Goal: Task Accomplishment & Management: Use online tool/utility

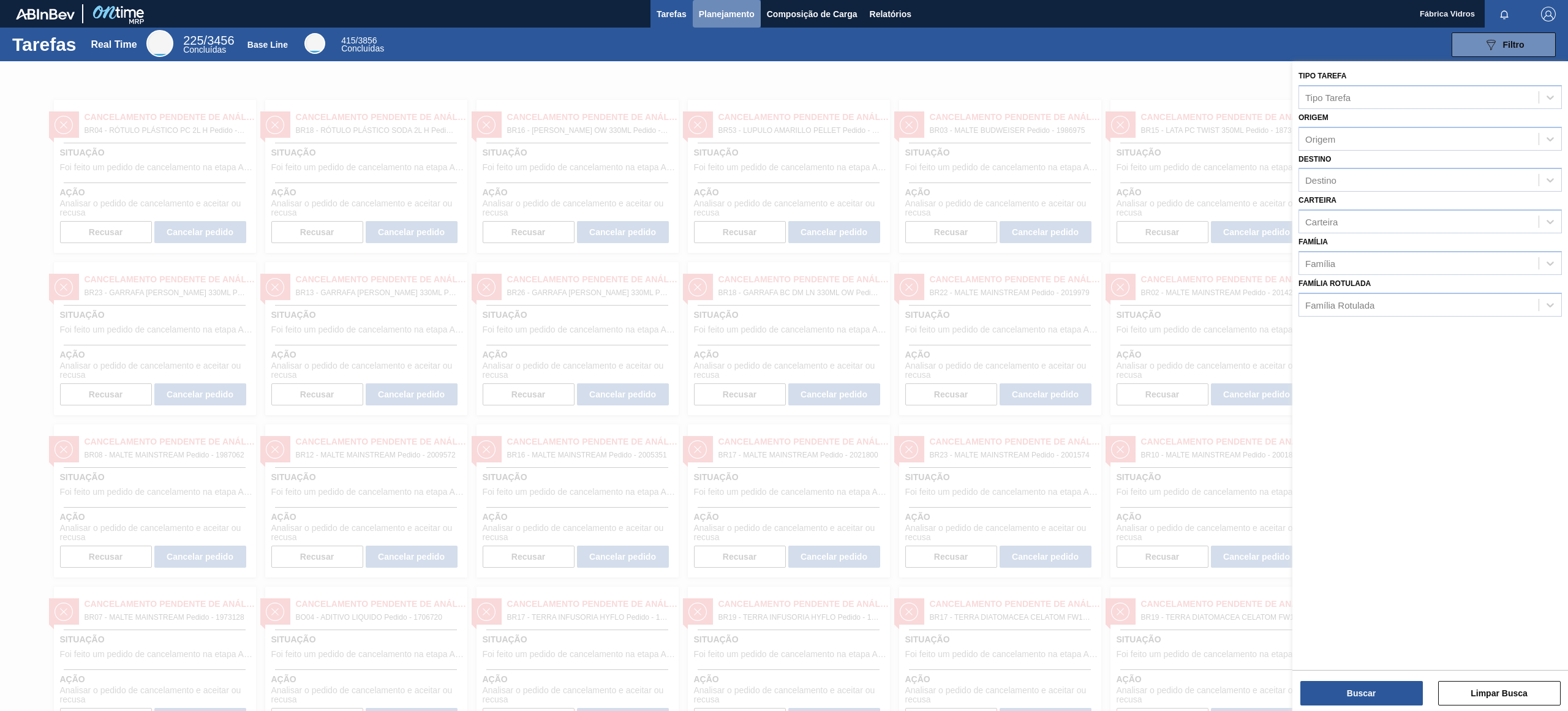
click at [703, 25] on button "Planejamento" at bounding box center [726, 14] width 68 height 28
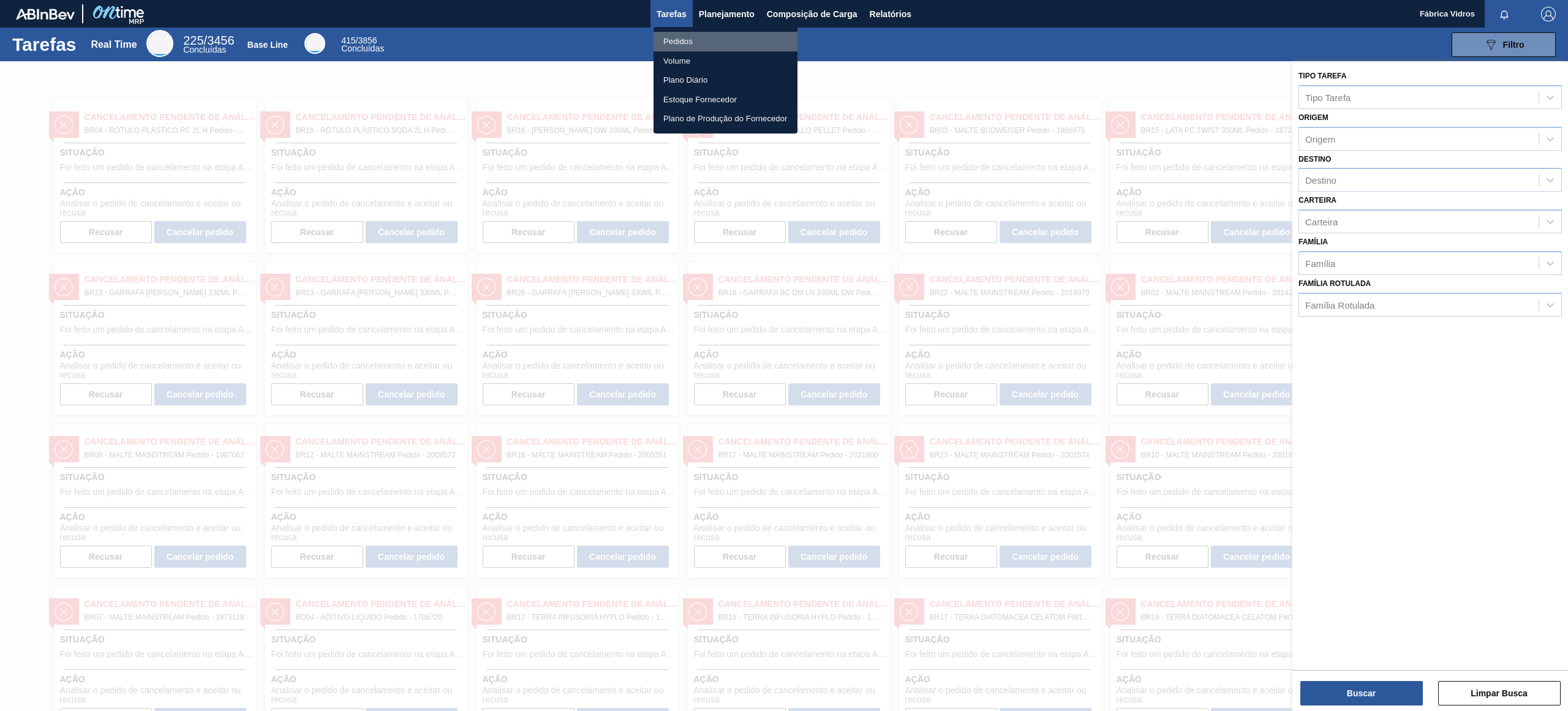
click at [706, 42] on li "Pedidos" at bounding box center [725, 42] width 144 height 20
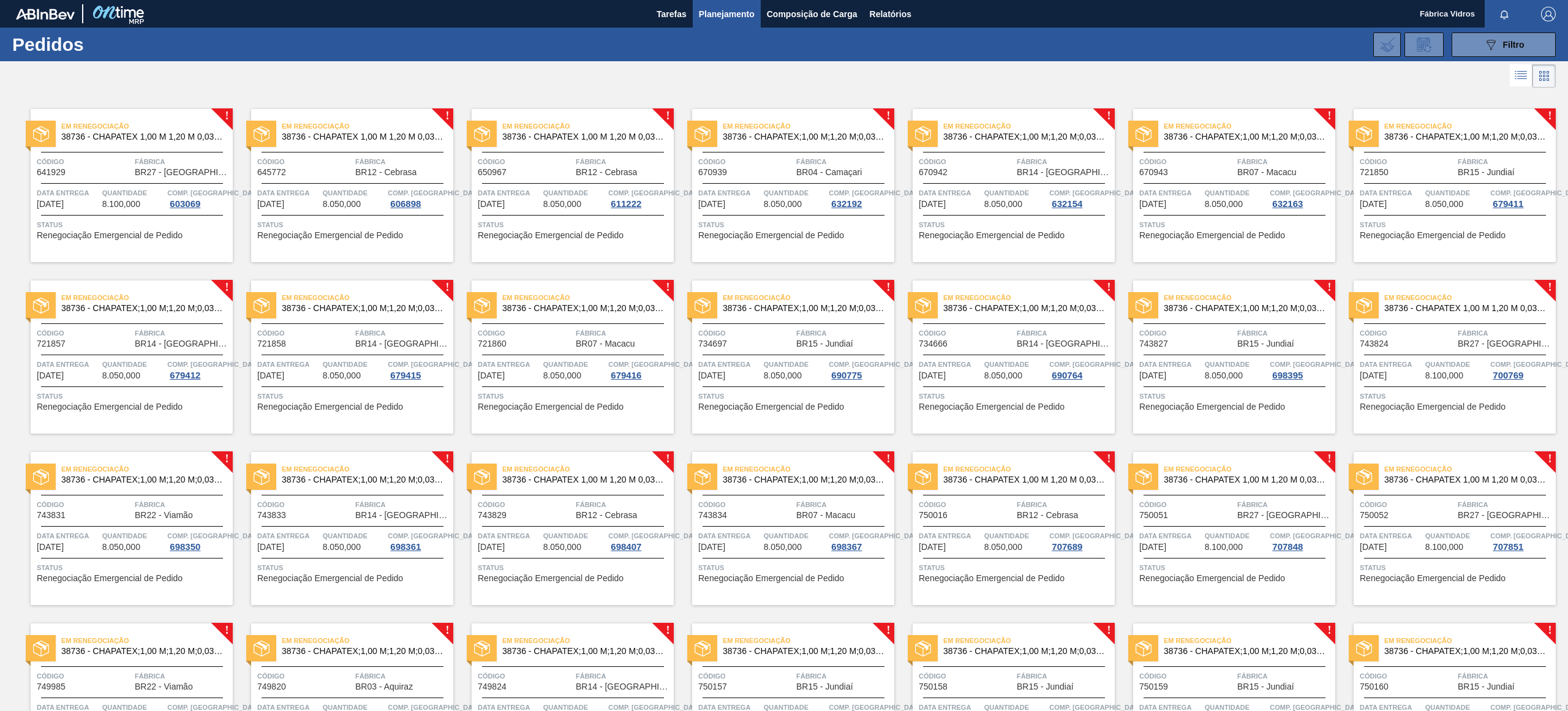
click at [618, 46] on div "089F7B8B-B2A5-4AFE-B5C0-19BA573D28AC Filtro Código Pedido Portal Códido PO SAP …" at bounding box center [882, 45] width 1359 height 37
click at [1523, 73] on icon at bounding box center [1521, 75] width 15 height 15
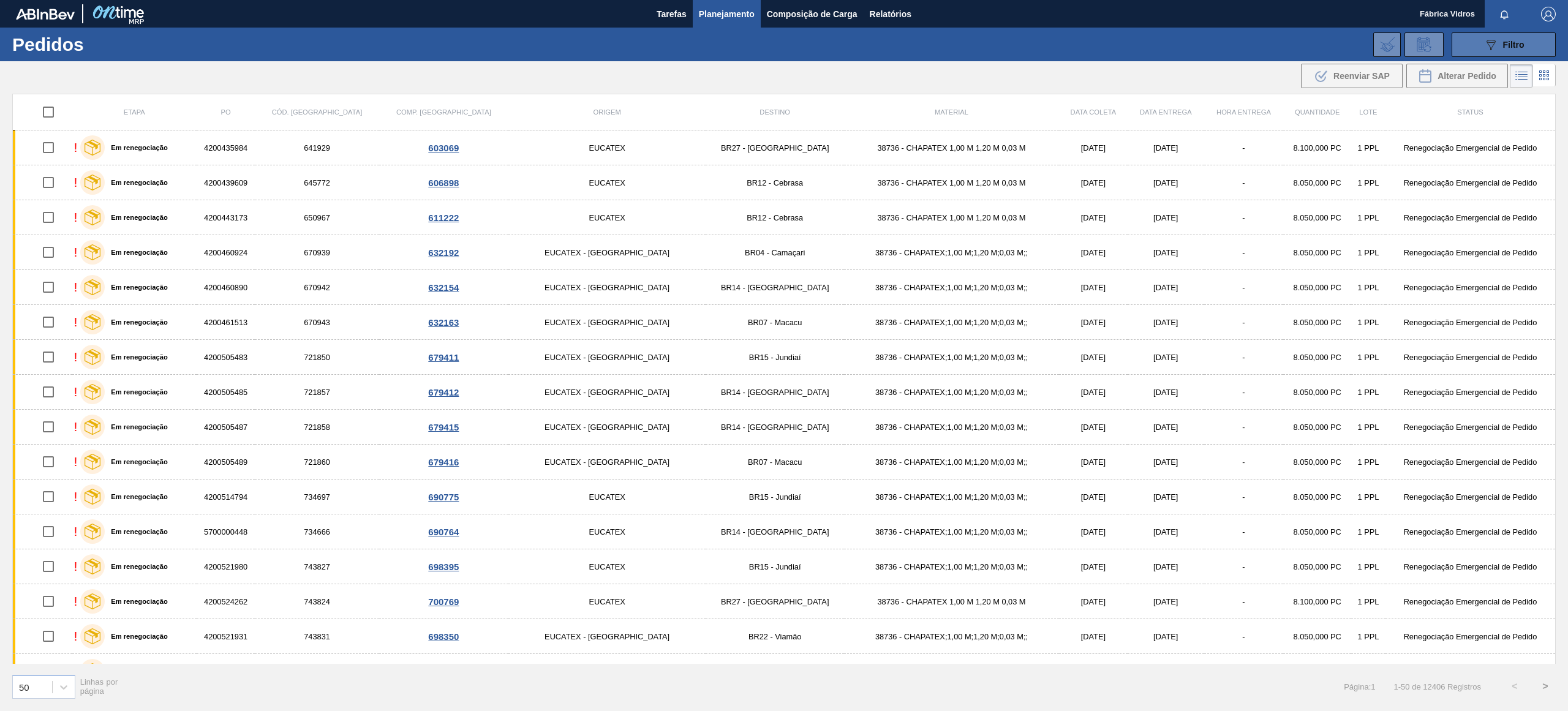
click at [1523, 45] on span "Filtro" at bounding box center [1513, 44] width 22 height 10
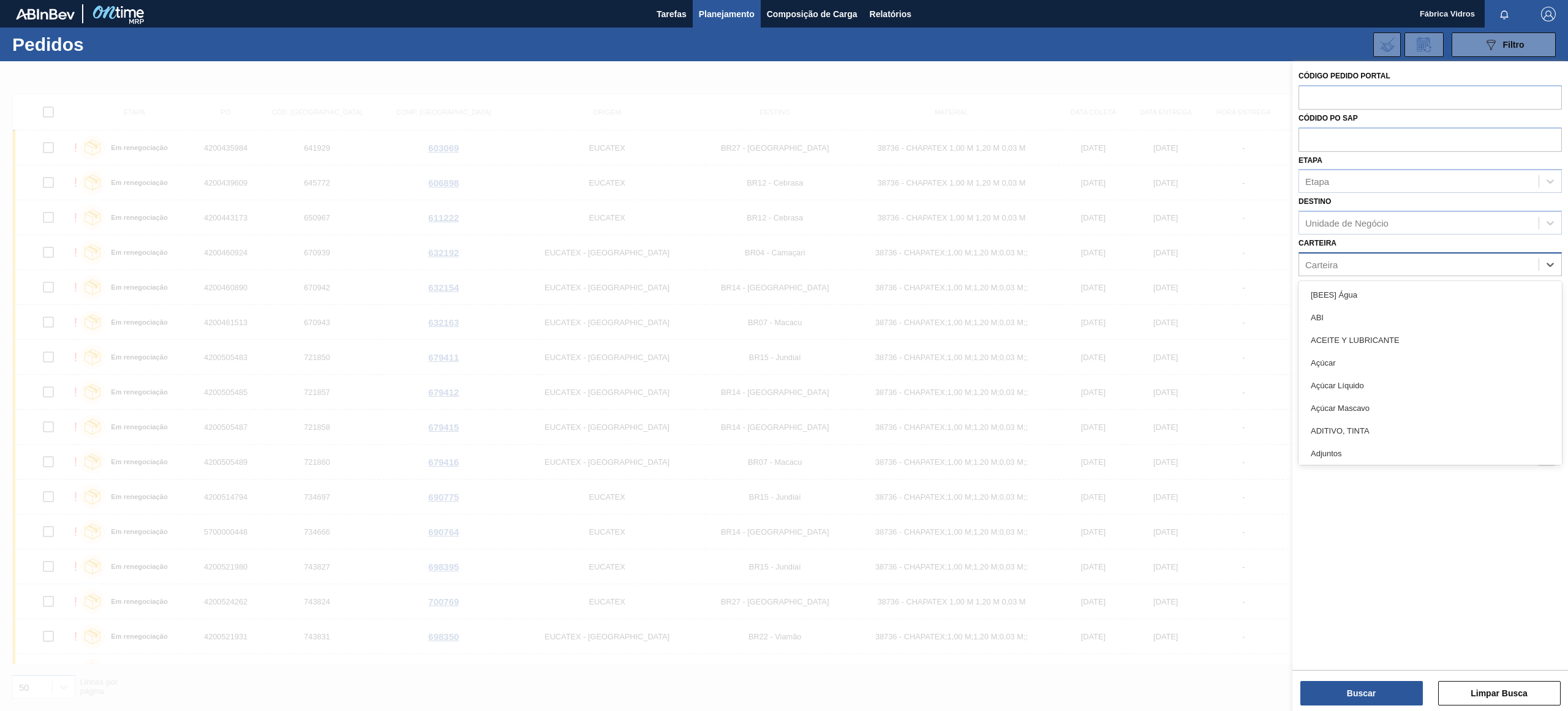
click at [1373, 261] on div "Carteira" at bounding box center [1418, 264] width 239 height 18
type input "vidr"
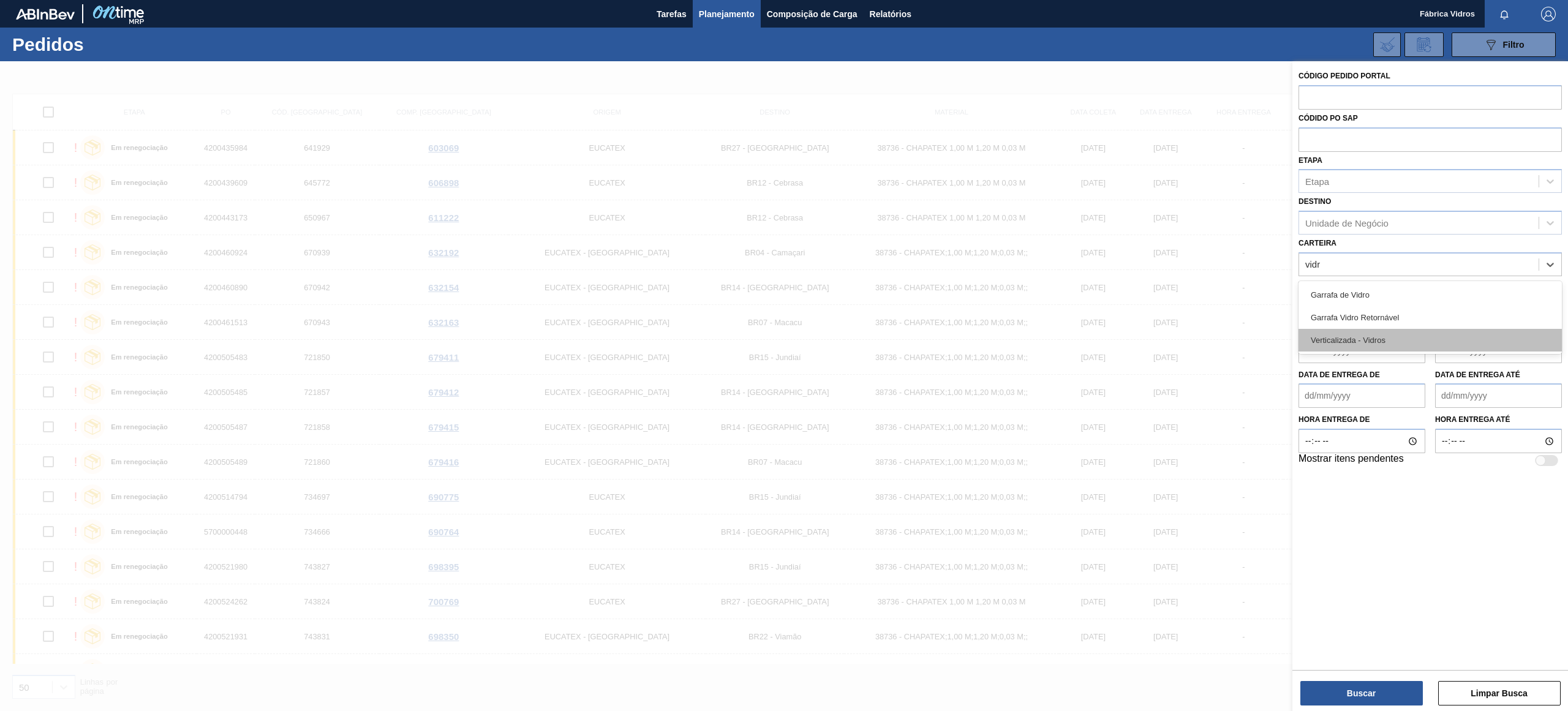
click at [1436, 329] on div "Verticalizada - Vidros" at bounding box center [1430, 340] width 263 height 22
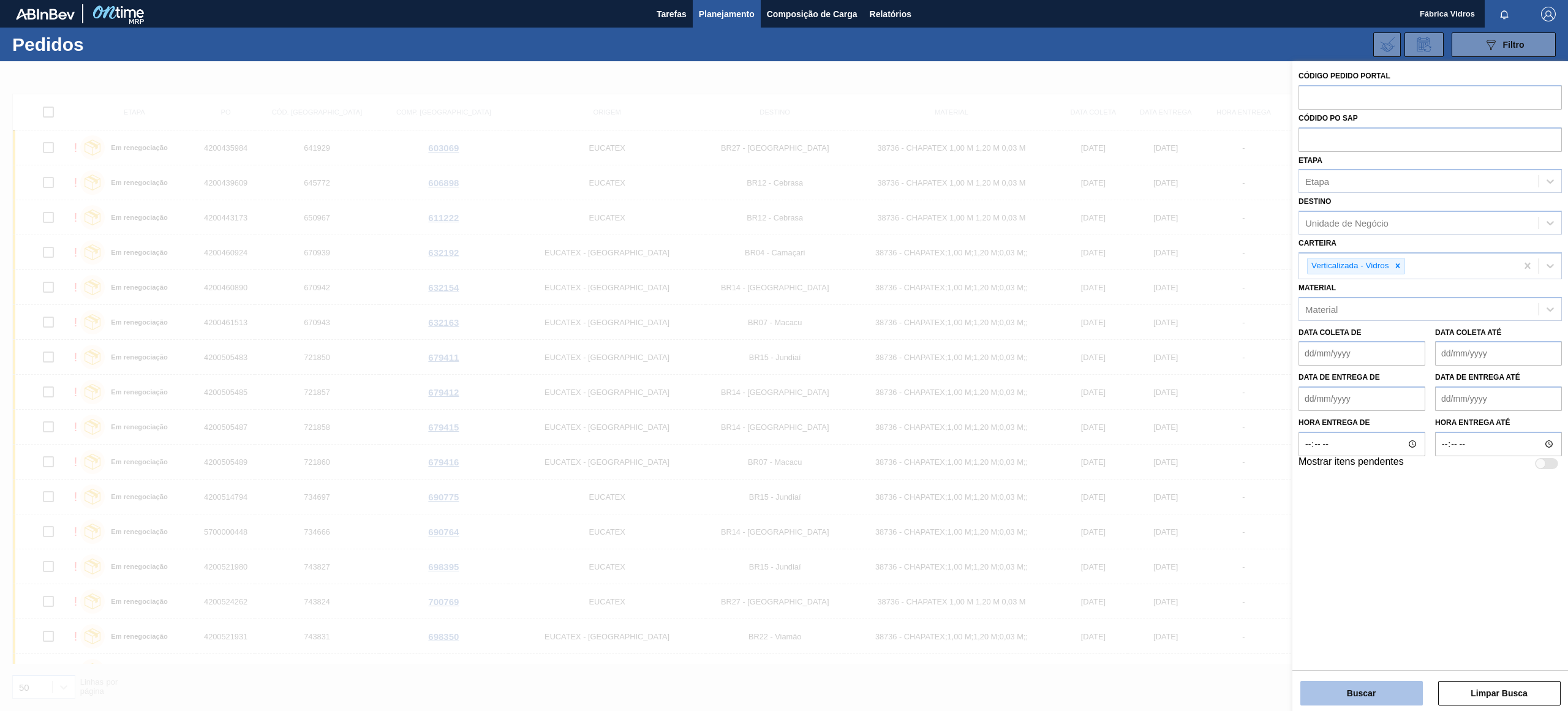
click at [1379, 682] on button "Buscar" at bounding box center [1362, 693] width 123 height 24
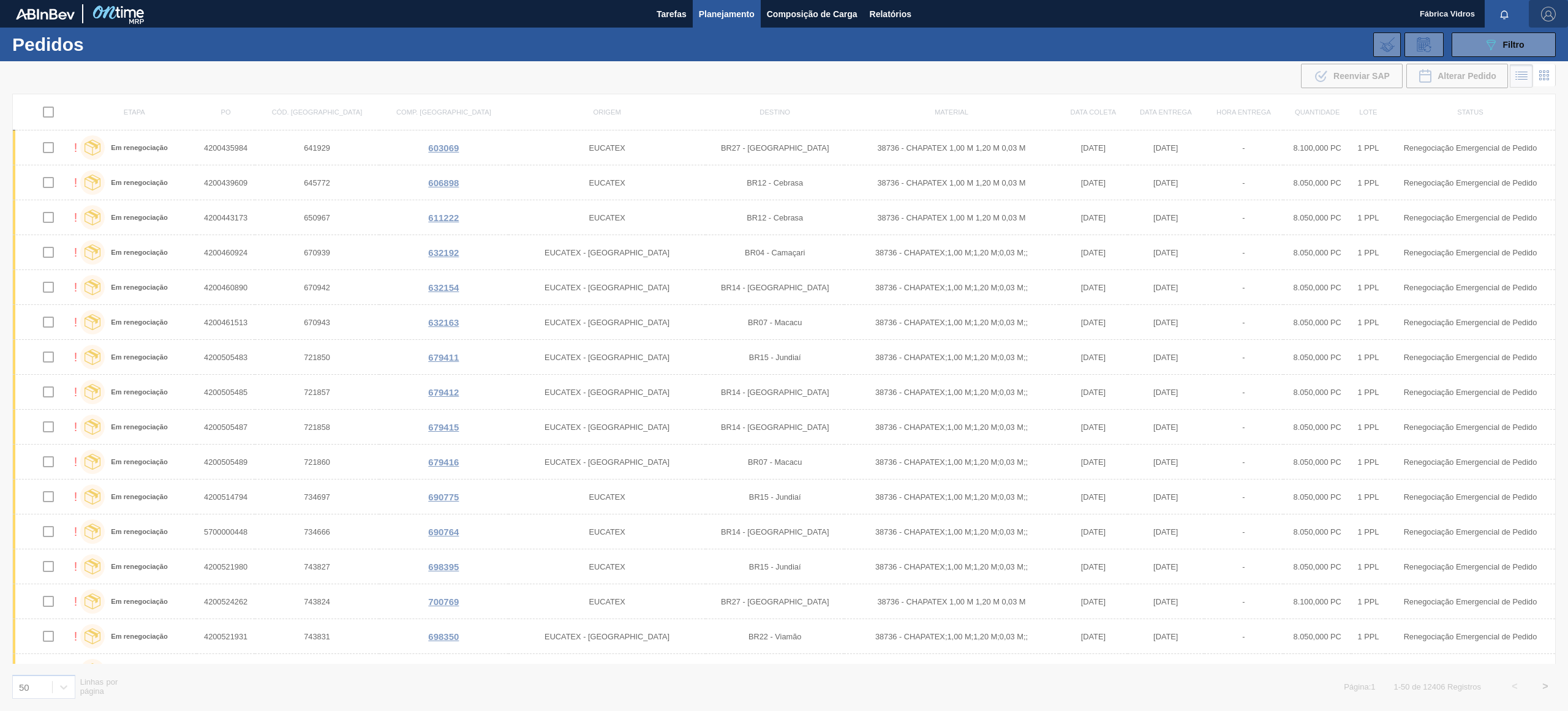
click at [1546, 9] on img "button" at bounding box center [1548, 14] width 15 height 15
click at [1183, 59] on div at bounding box center [784, 356] width 1568 height 711
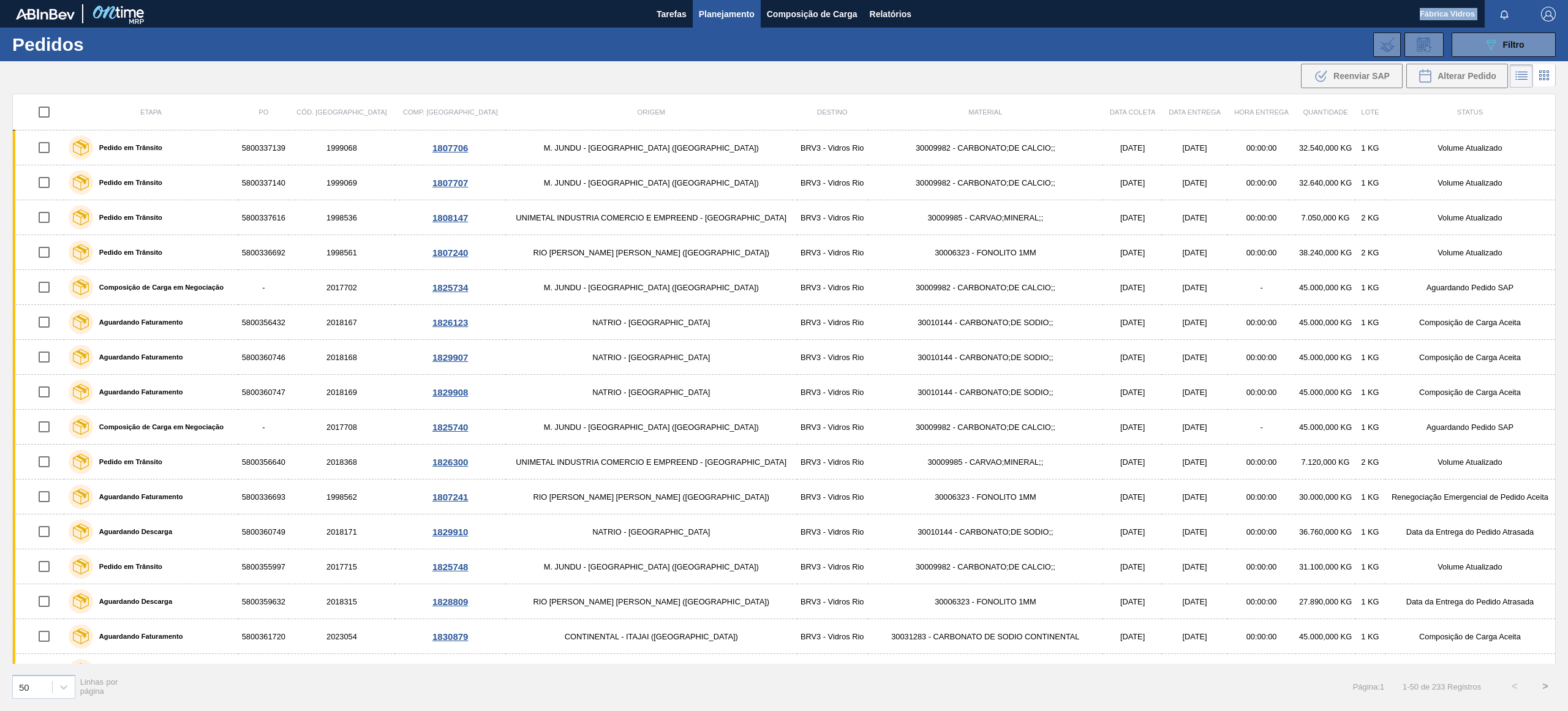
drag, startPoint x: 1412, startPoint y: 11, endPoint x: 1488, endPoint y: 13, distance: 76.0
click at [1488, 13] on div "Tarefas Planejamento Composição de Carga Relatórios Fábrica Vidros Marcar todas…" at bounding box center [784, 14] width 1568 height 28
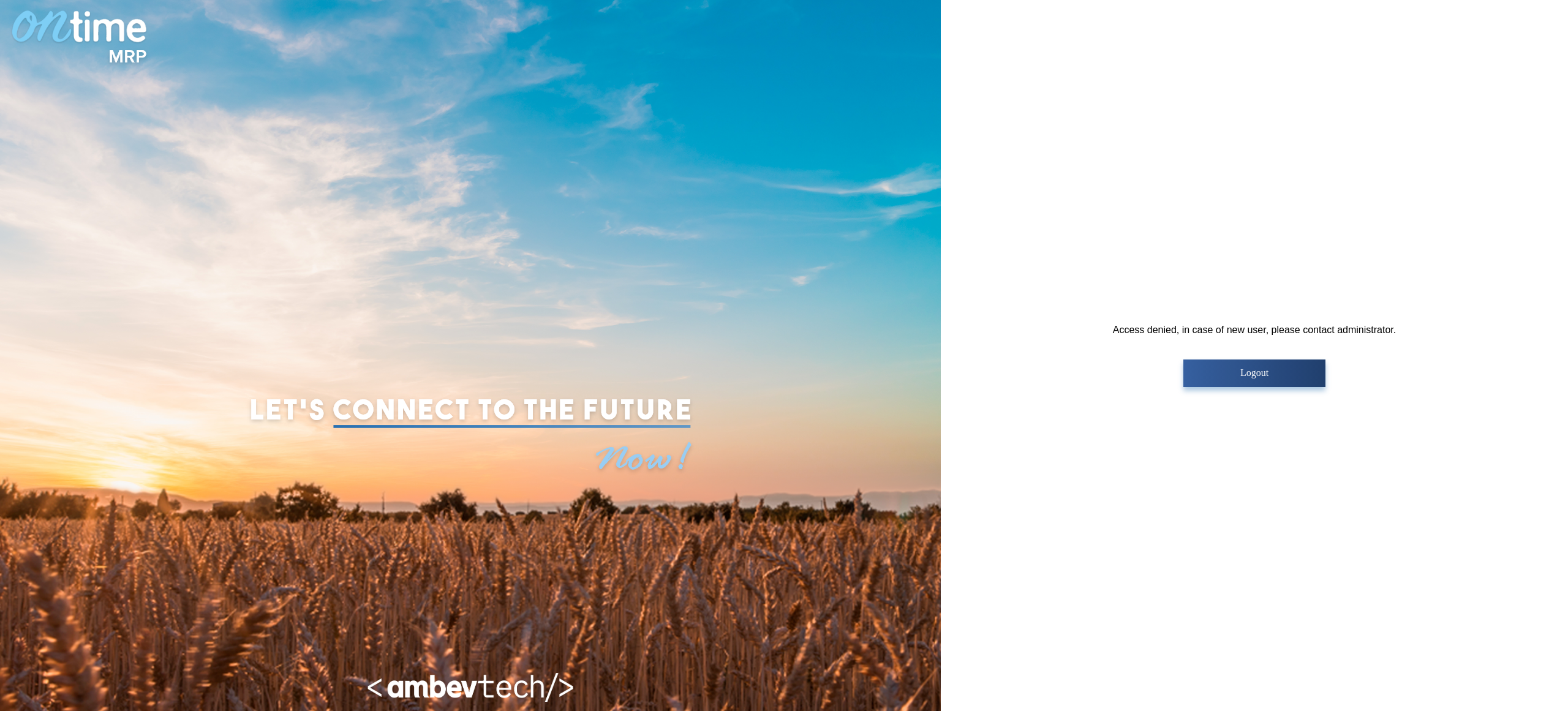
click at [1256, 379] on button "Logout" at bounding box center [1253, 373] width 142 height 28
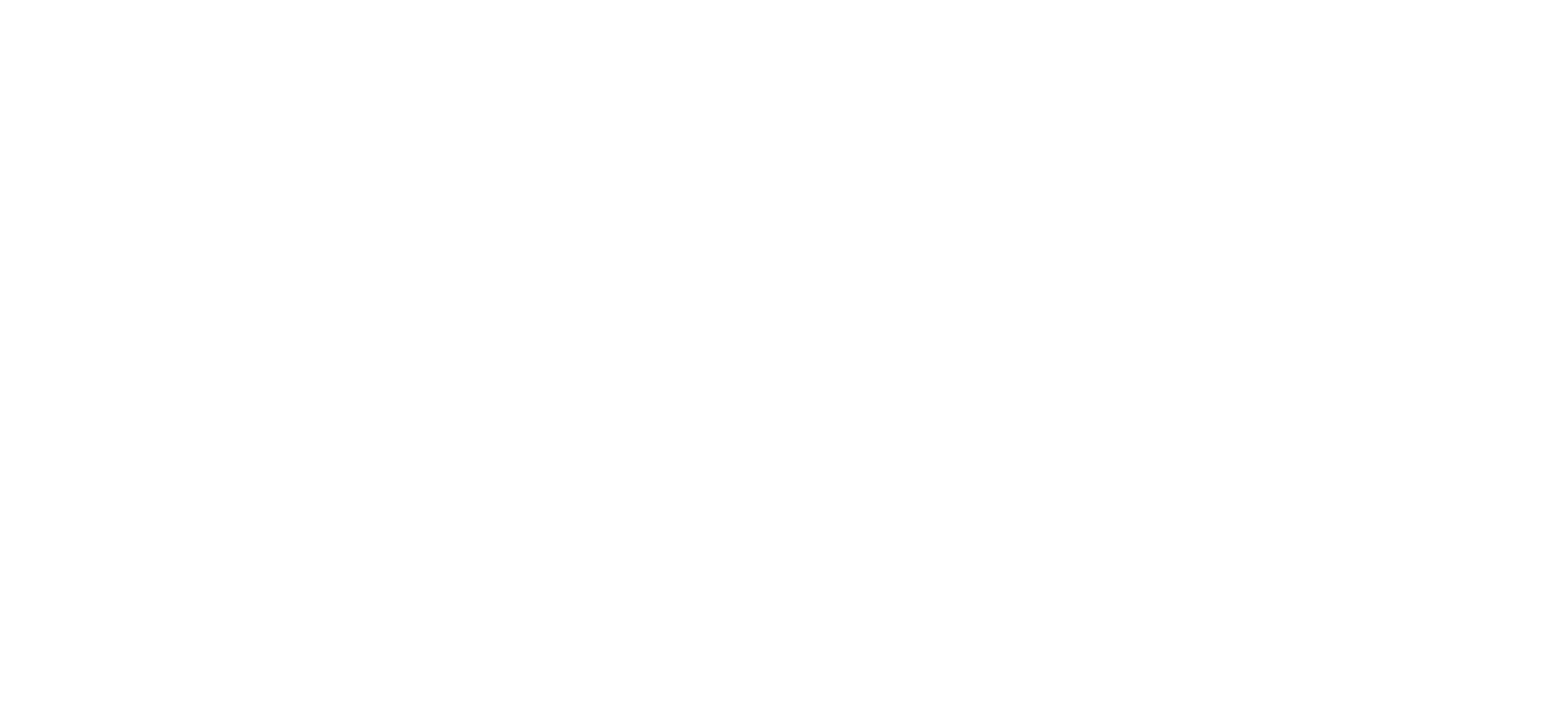
click at [1037, 0] on html at bounding box center [784, 0] width 1568 height 0
